Goal: Information Seeking & Learning: Learn about a topic

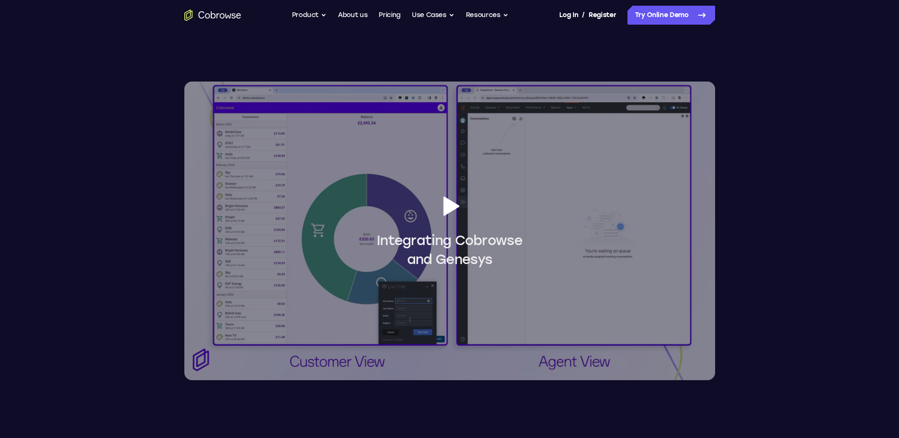
scroll to position [806, 0]
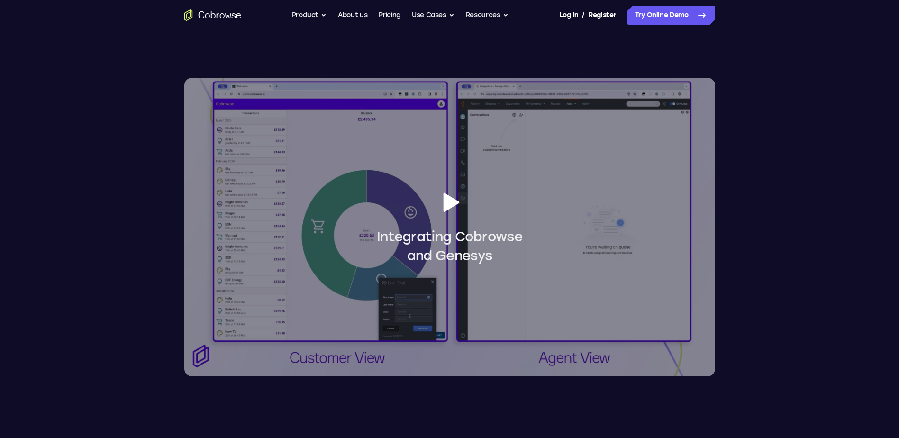
click at [452, 200] on icon at bounding box center [451, 201] width 16 height 19
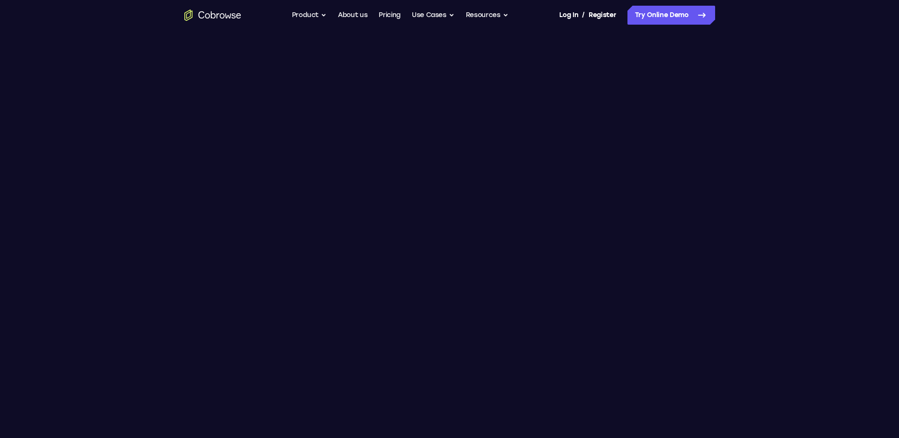
click at [807, 164] on main "Add Cobrowse to Add Cobrowse to your existing Genesys Cloud CX platform to driv…" at bounding box center [449, 315] width 899 height 2242
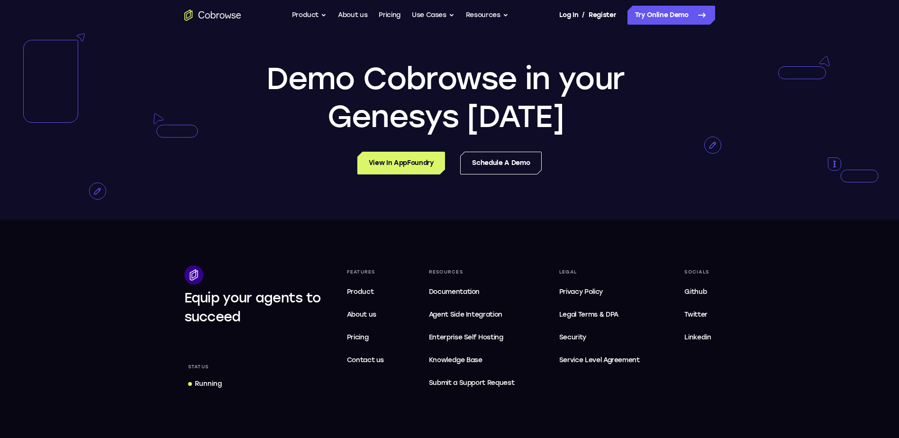
scroll to position [2275, 0]
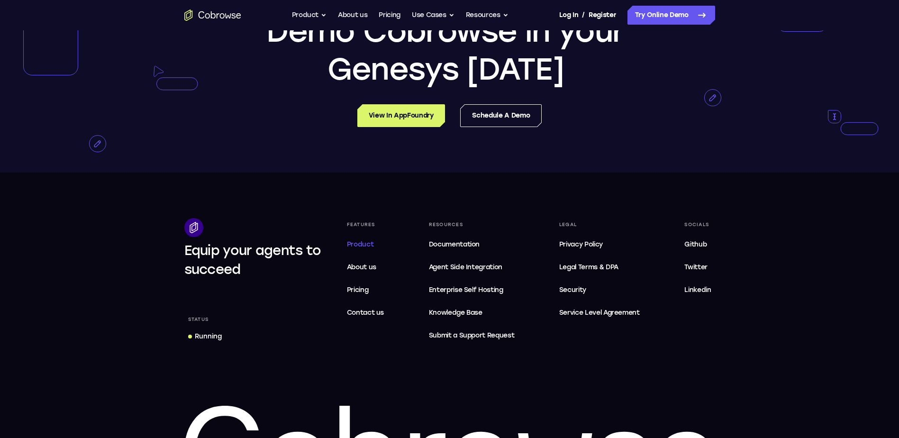
click at [364, 245] on span "Product" at bounding box center [360, 244] width 27 height 8
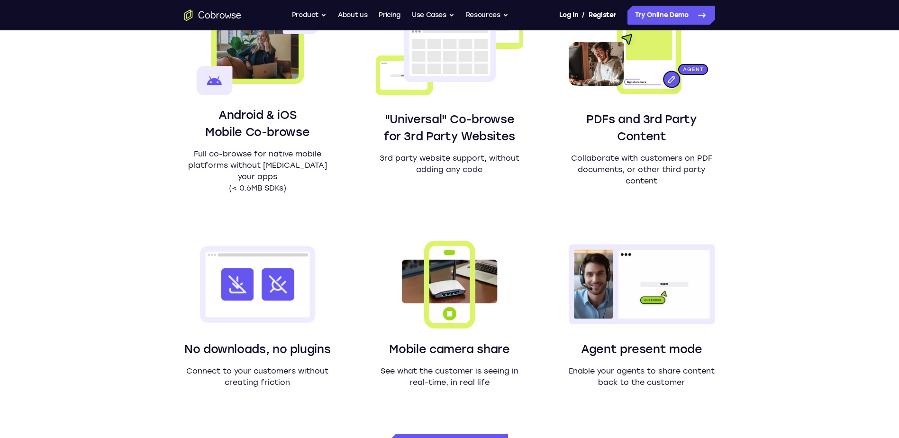
scroll to position [758, 0]
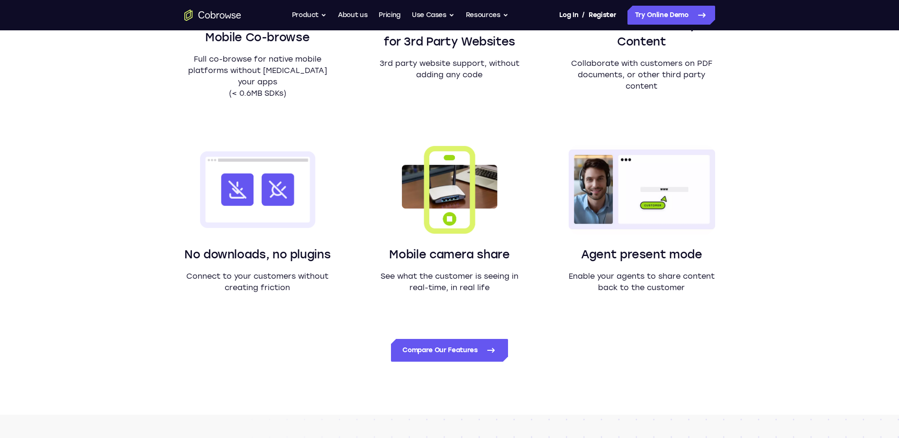
click at [654, 204] on img at bounding box center [641, 190] width 146 height 90
click at [641, 250] on h3 "Agent present mode" at bounding box center [641, 254] width 146 height 17
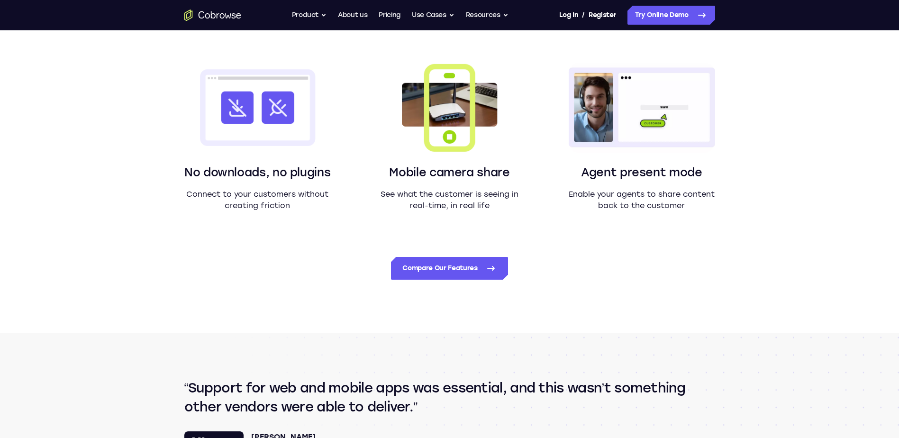
scroll to position [853, 0]
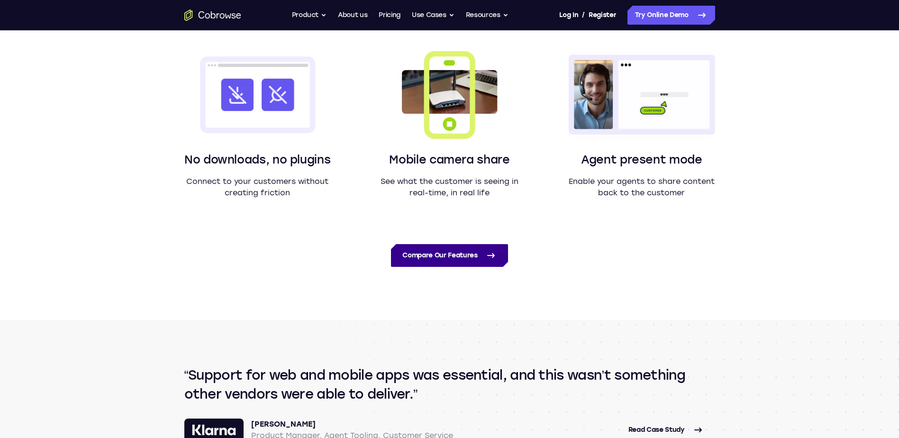
click at [460, 253] on link "Compare Our Features" at bounding box center [449, 255] width 117 height 23
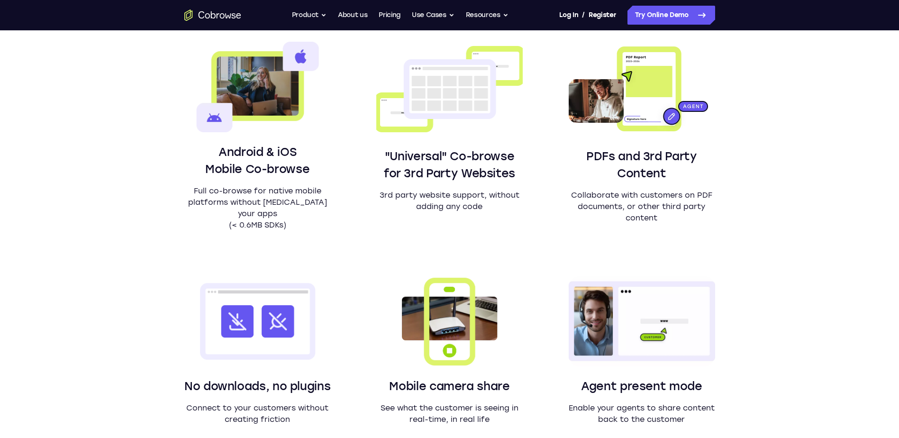
scroll to position [711, 0]
